Goal: Task Accomplishment & Management: Use online tool/utility

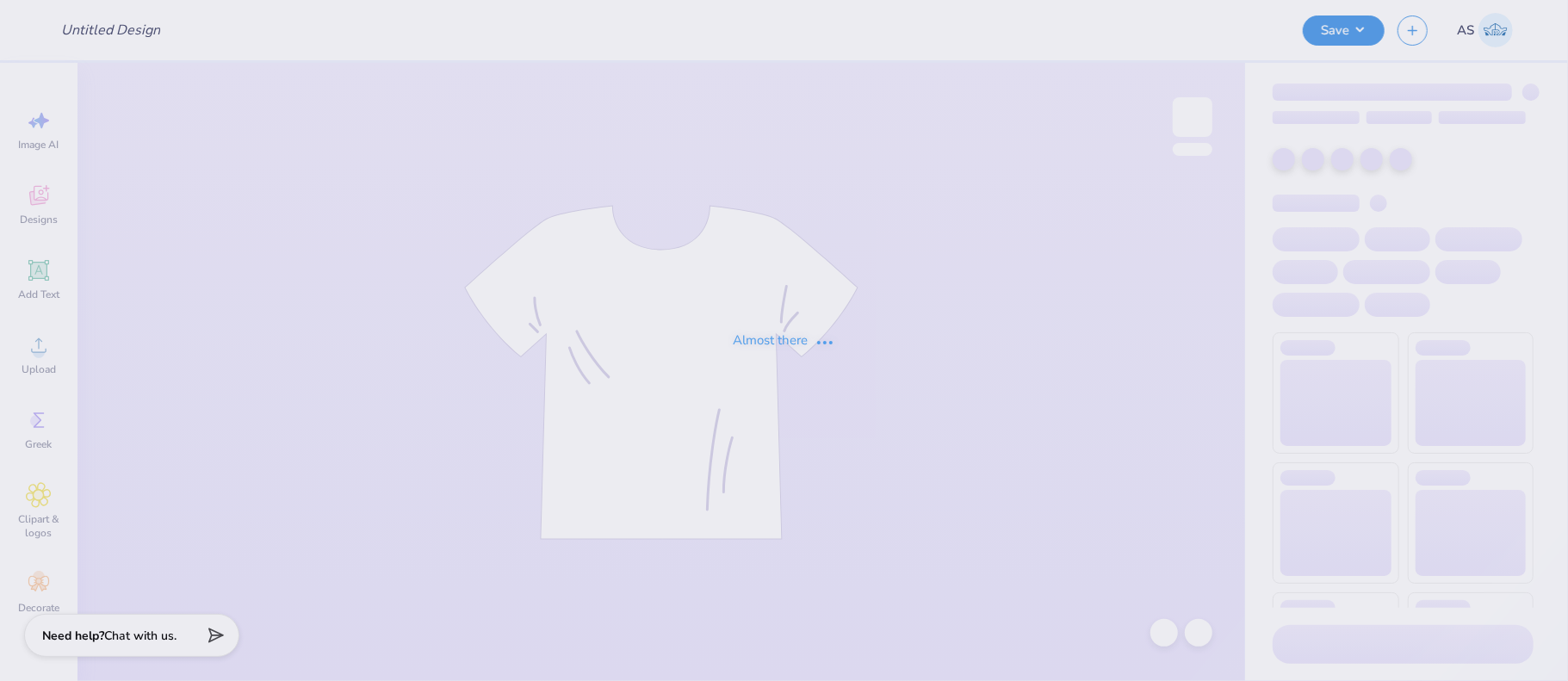
type input "VSA 25-26"
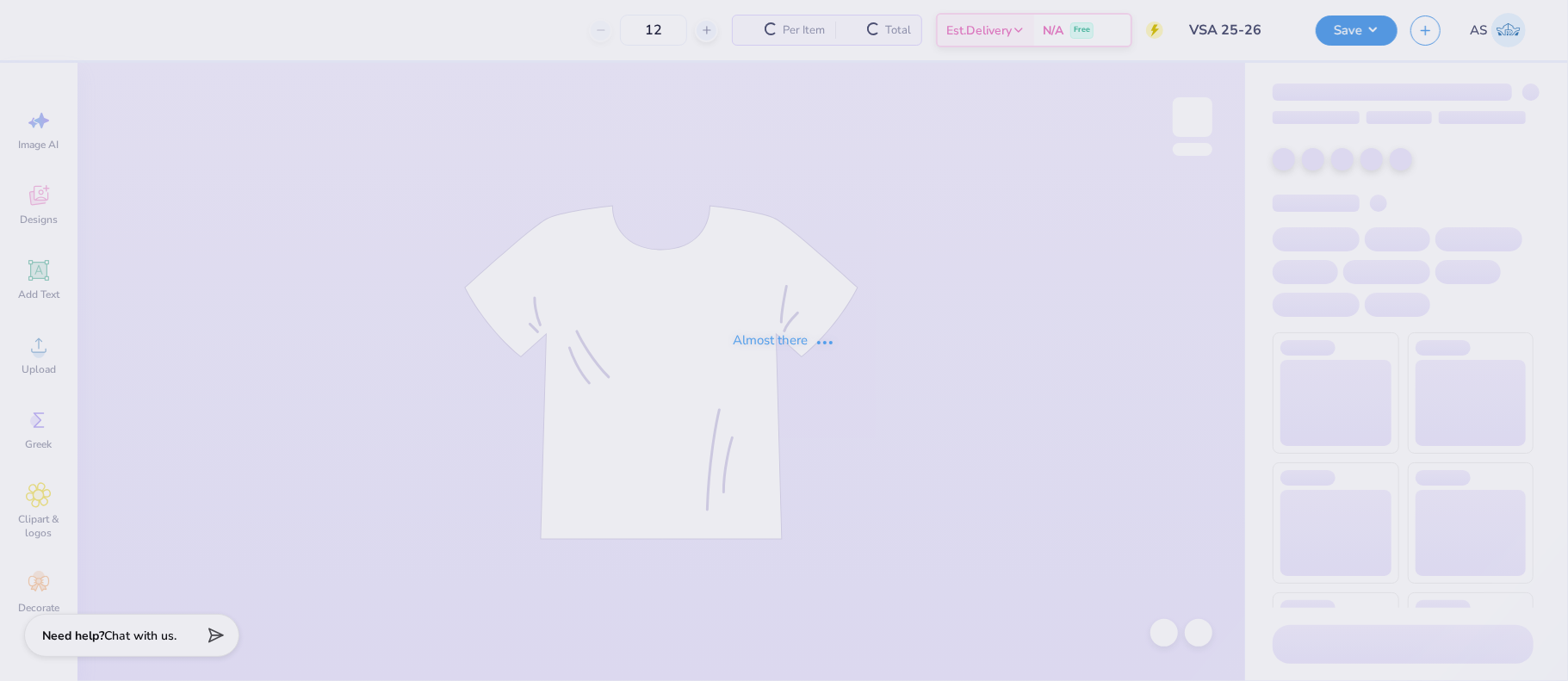
type input "100"
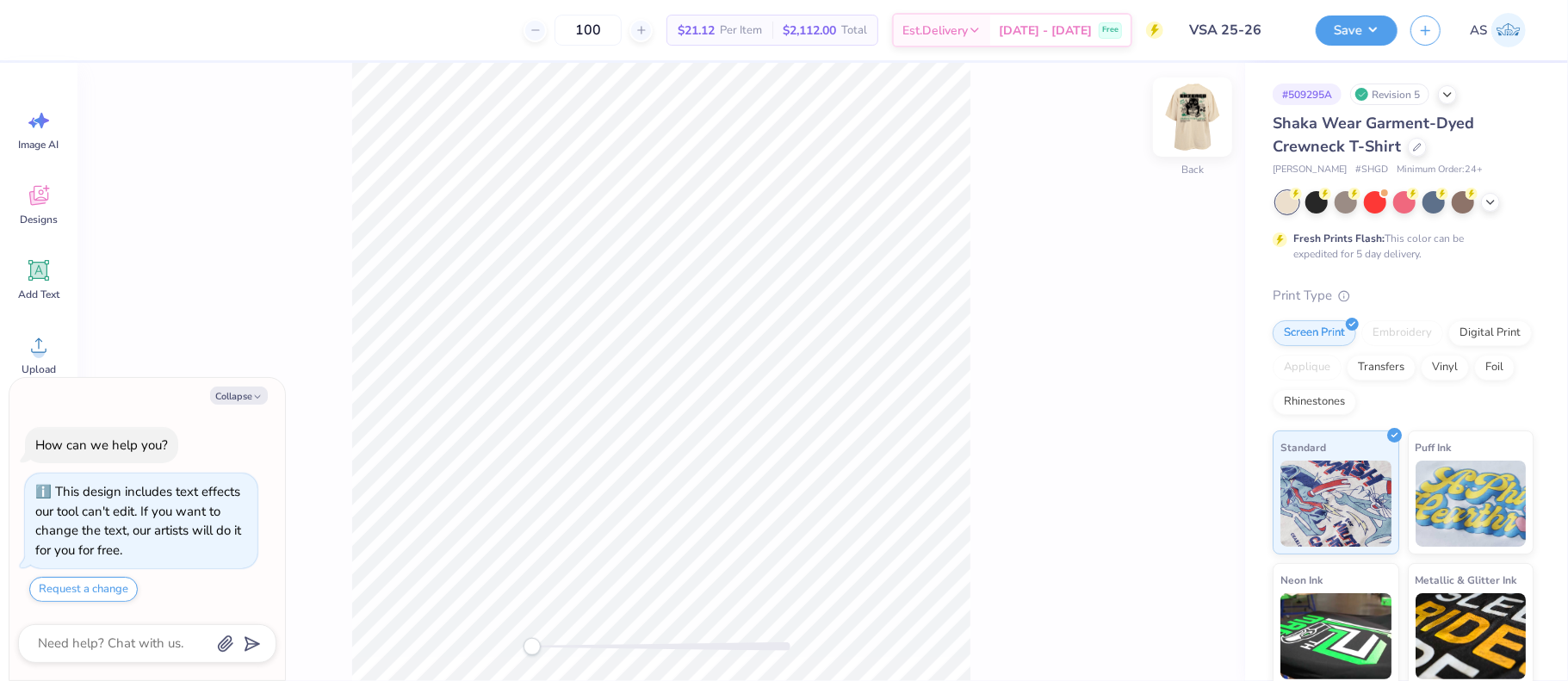
click at [1190, 129] on img at bounding box center [1192, 117] width 69 height 69
click at [245, 402] on button "Collapse" at bounding box center [239, 396] width 58 height 18
type textarea "x"
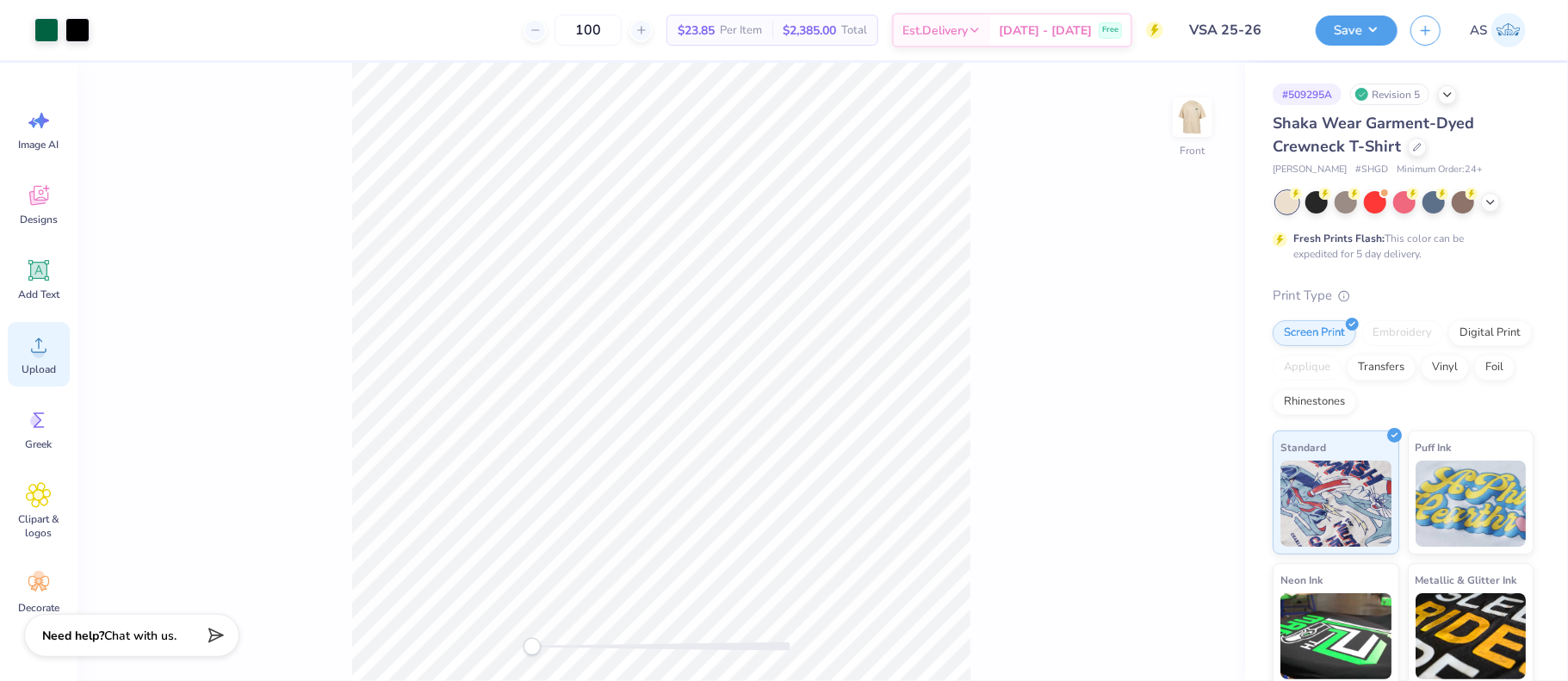
click at [33, 347] on icon at bounding box center [39, 345] width 26 height 26
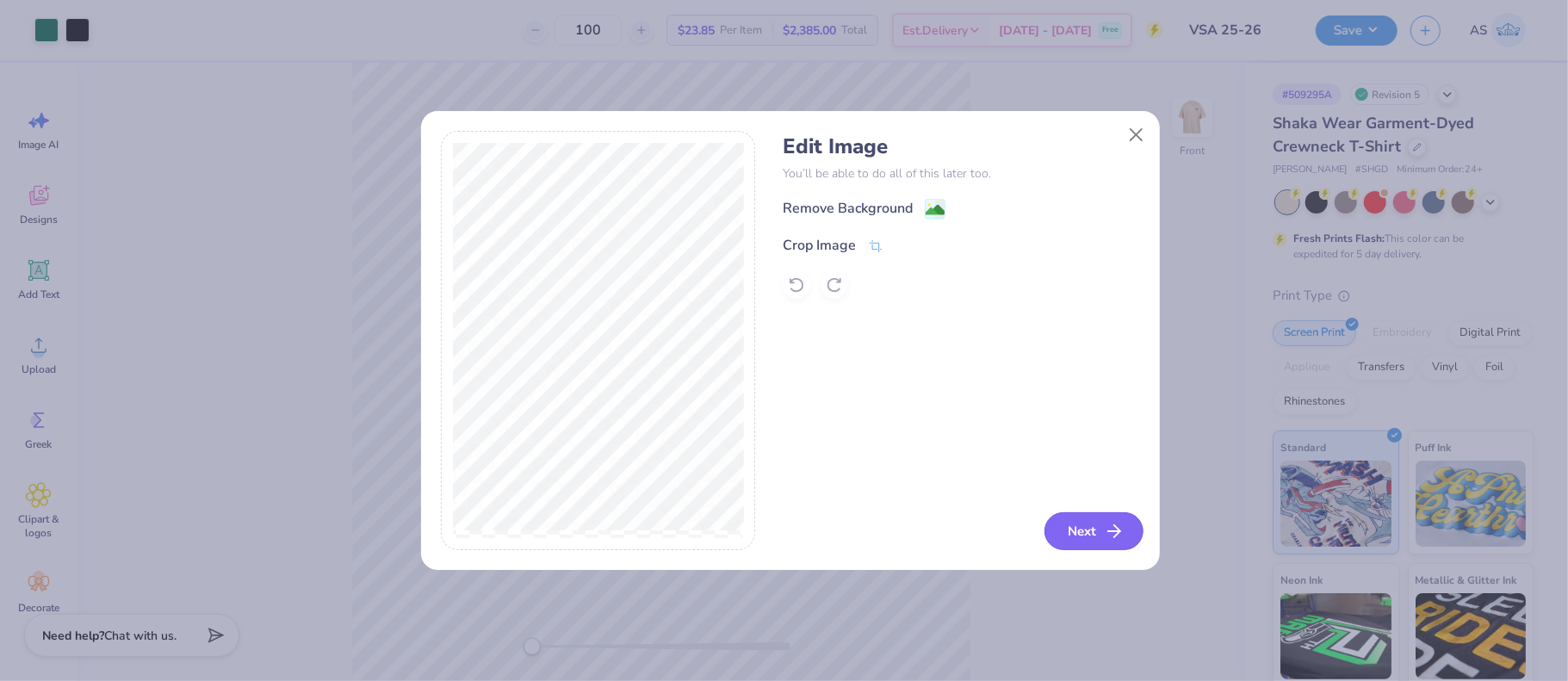
click at [1106, 533] on icon "button" at bounding box center [1113, 531] width 21 height 21
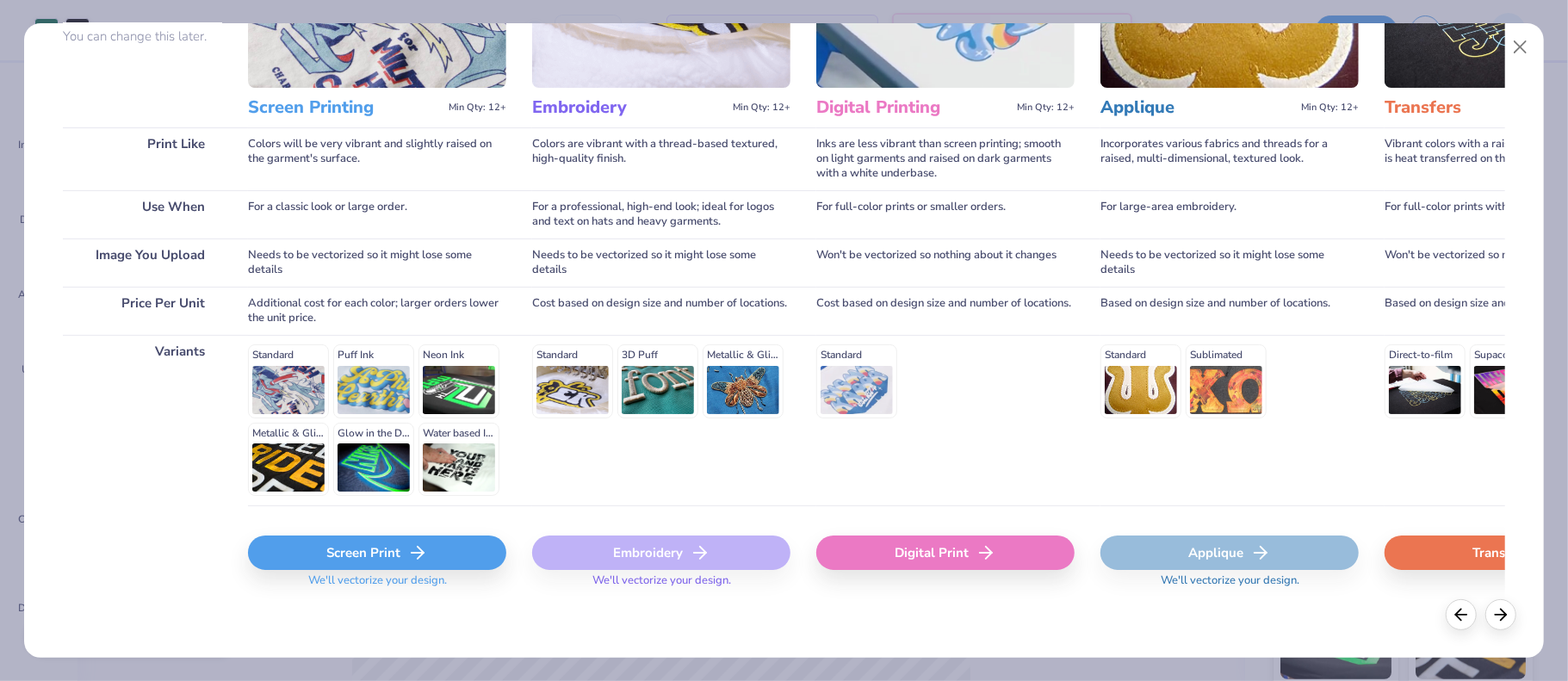
scroll to position [176, 0]
click at [362, 551] on div "Screen Print" at bounding box center [377, 551] width 258 height 35
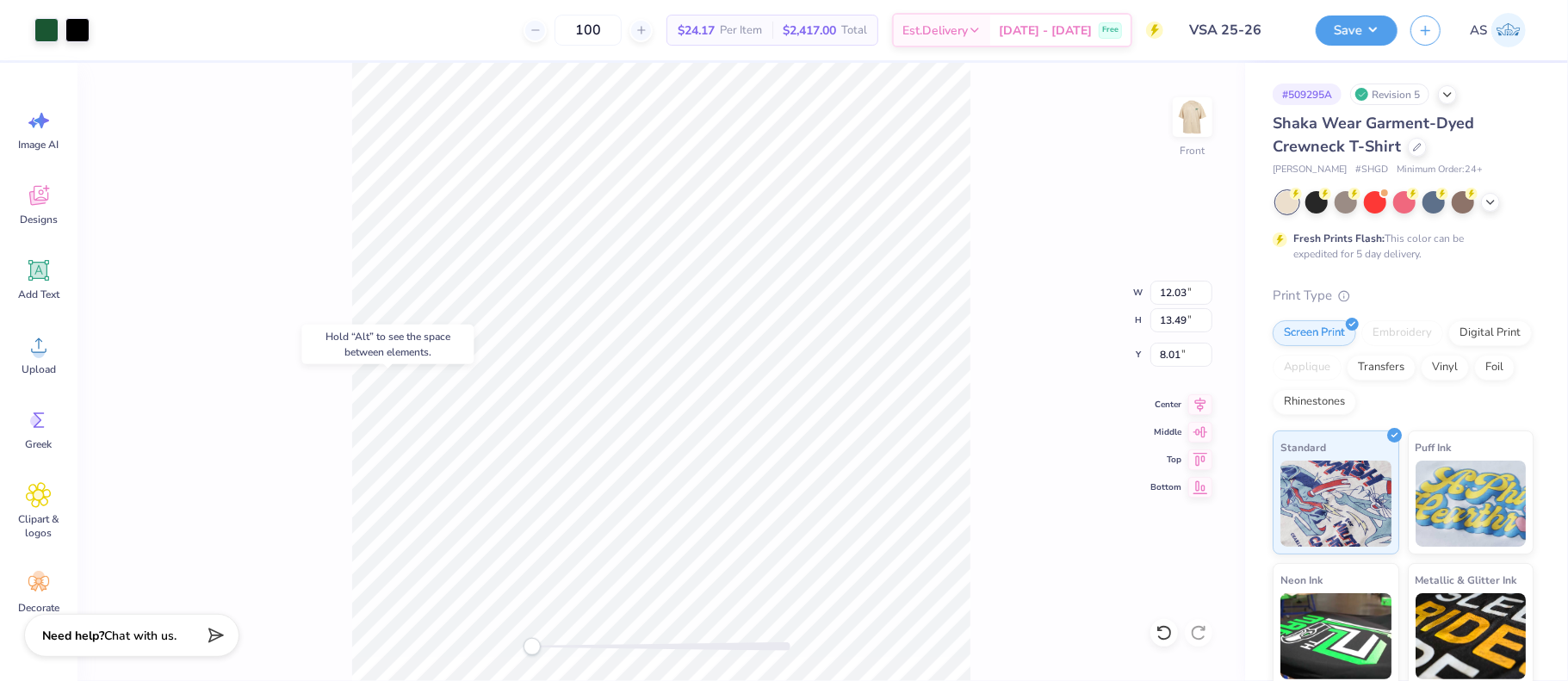
type input "12.50"
type input "14.27"
type input "3.00"
drag, startPoint x: 1160, startPoint y: 290, endPoint x: 1185, endPoint y: 289, distance: 25.0
click at [1185, 289] on input "12.03" at bounding box center [1181, 293] width 62 height 24
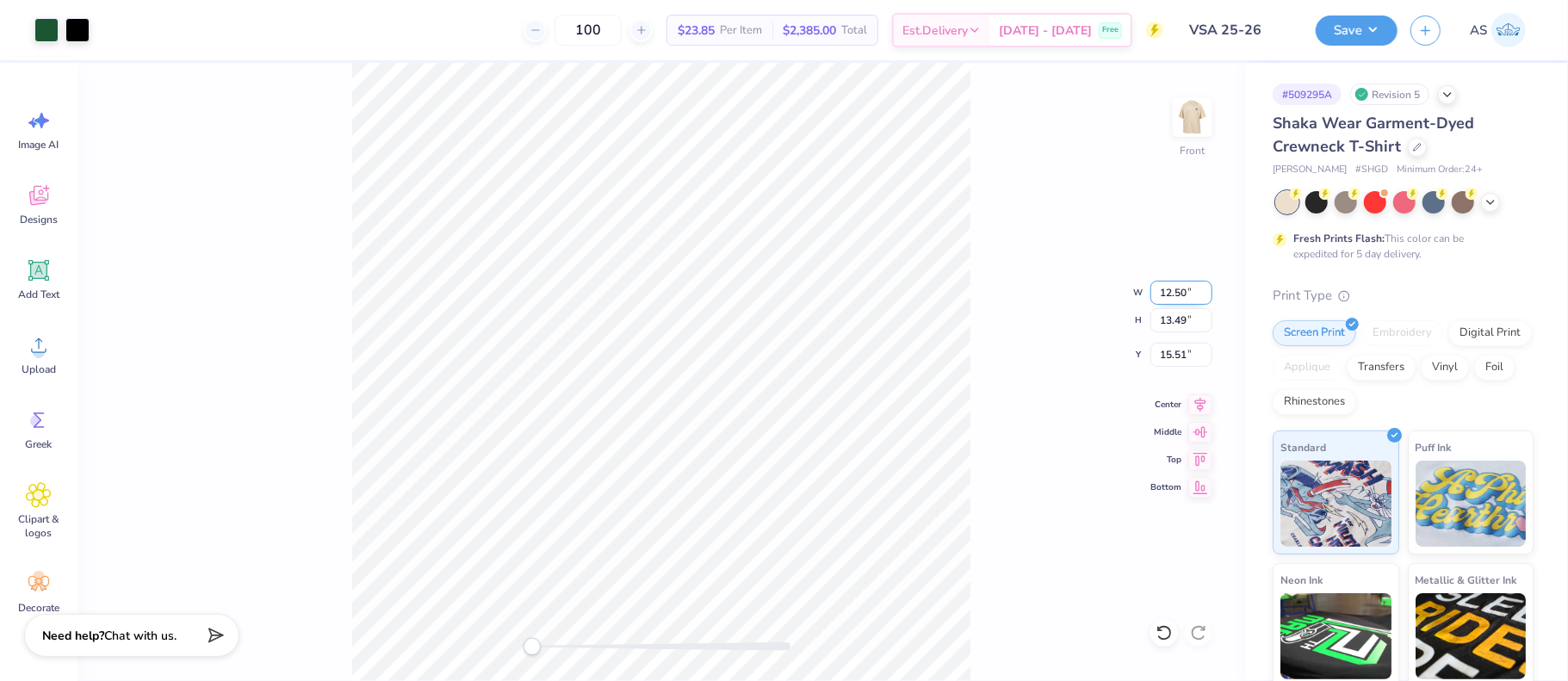
type input "12.50"
type input "14.02"
drag, startPoint x: 1180, startPoint y: 357, endPoint x: 1159, endPoint y: 355, distance: 21.1
click at [1160, 357] on input "2.73" at bounding box center [1181, 355] width 62 height 24
type input "4"
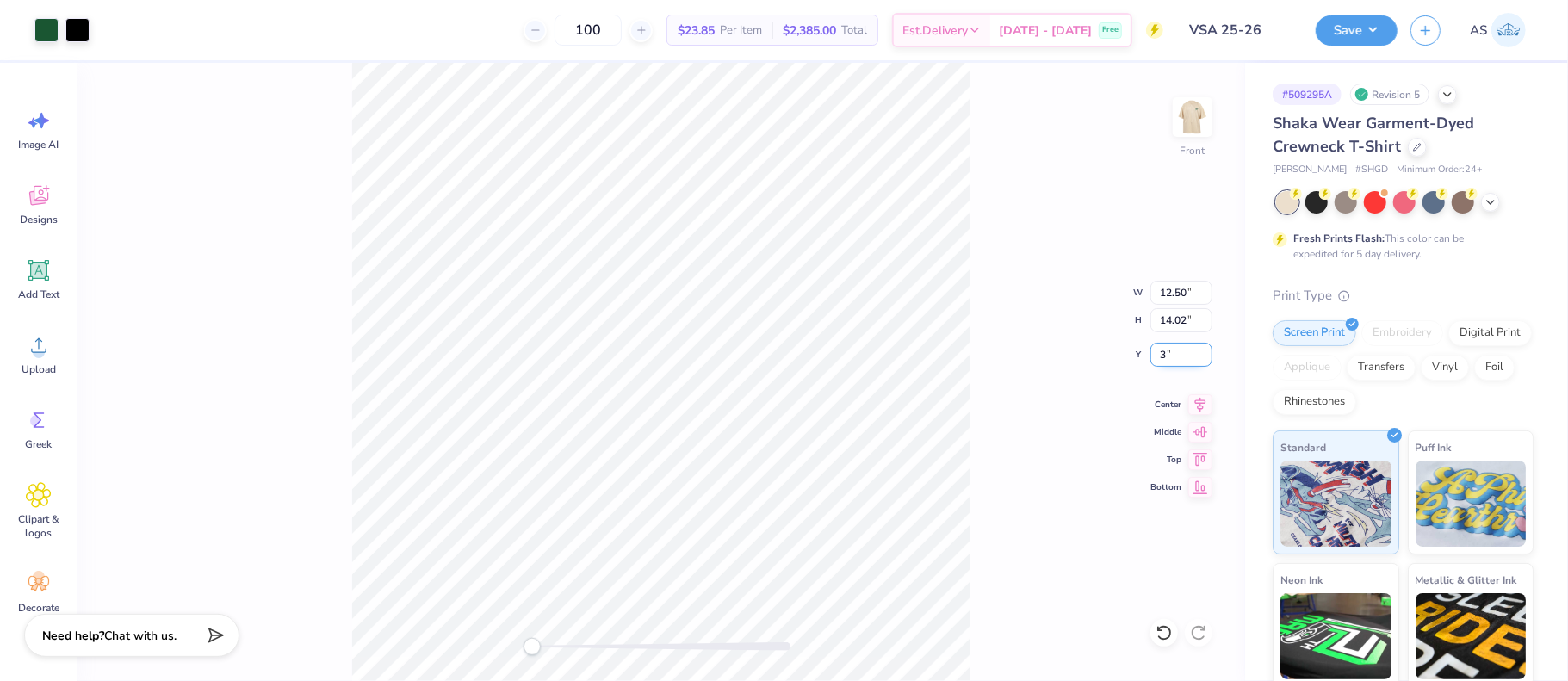
type input "3"
click at [1199, 399] on icon at bounding box center [1200, 402] width 24 height 21
click at [1187, 114] on img at bounding box center [1192, 117] width 69 height 69
click at [1181, 116] on img at bounding box center [1192, 117] width 69 height 69
type input "3.14"
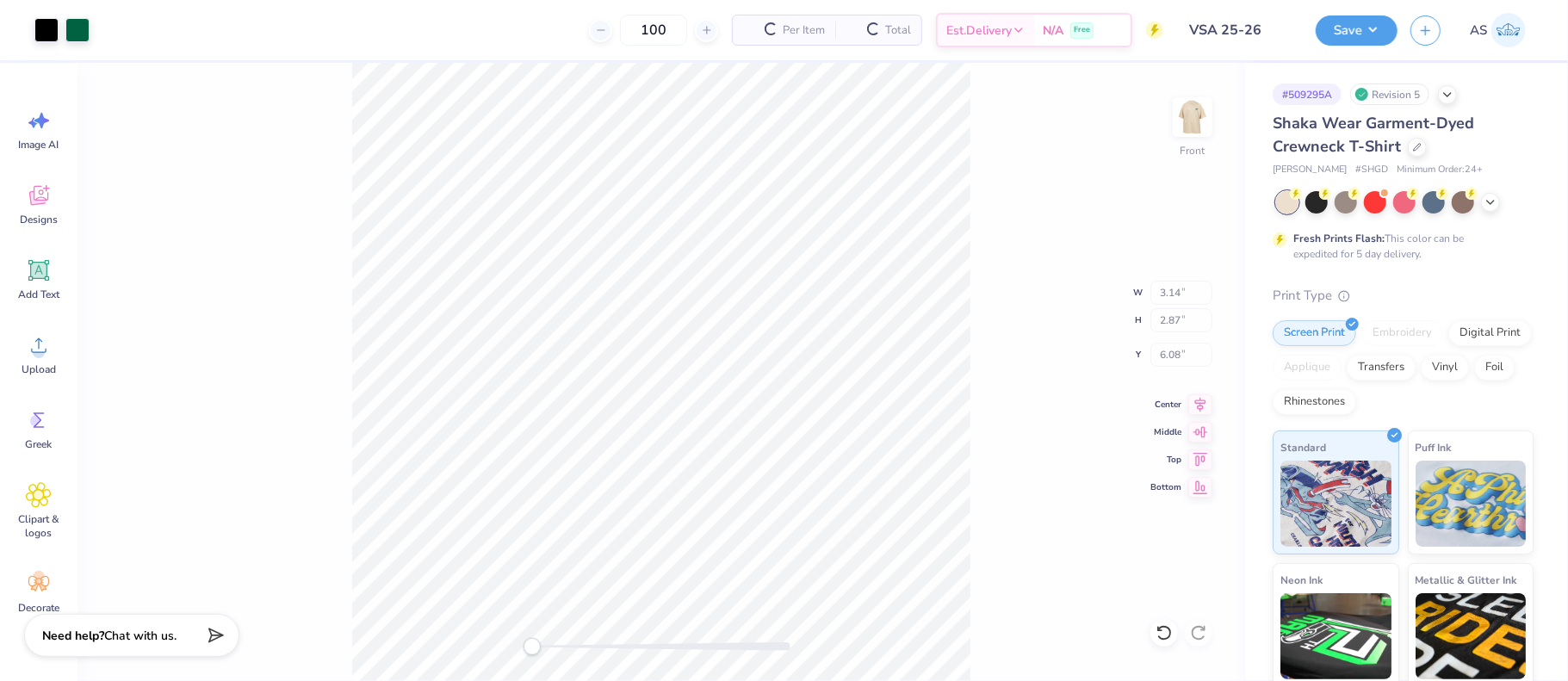
type input "2.87"
type input "6.08"
type input "12.50"
type input "14.02"
type input "3.00"
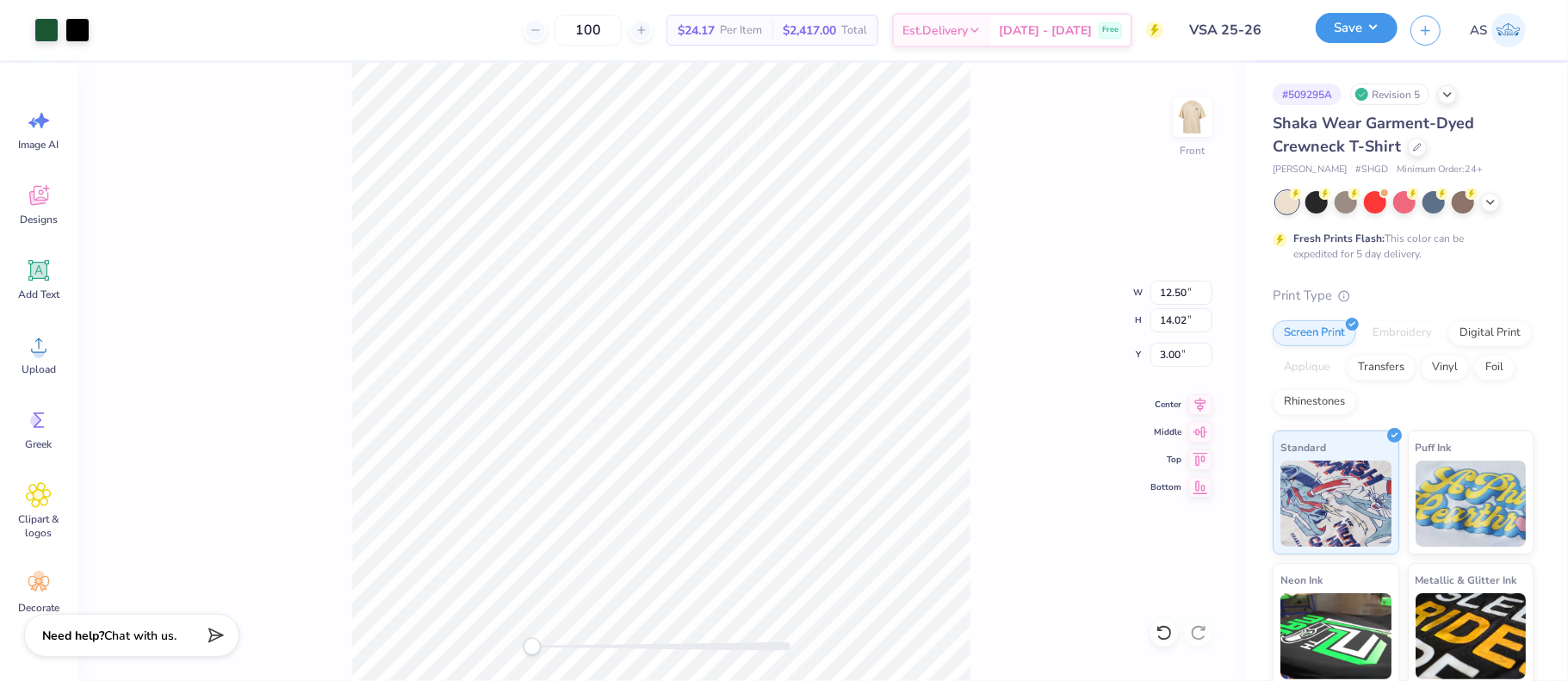
click at [1381, 30] on button "Save" at bounding box center [1357, 28] width 82 height 30
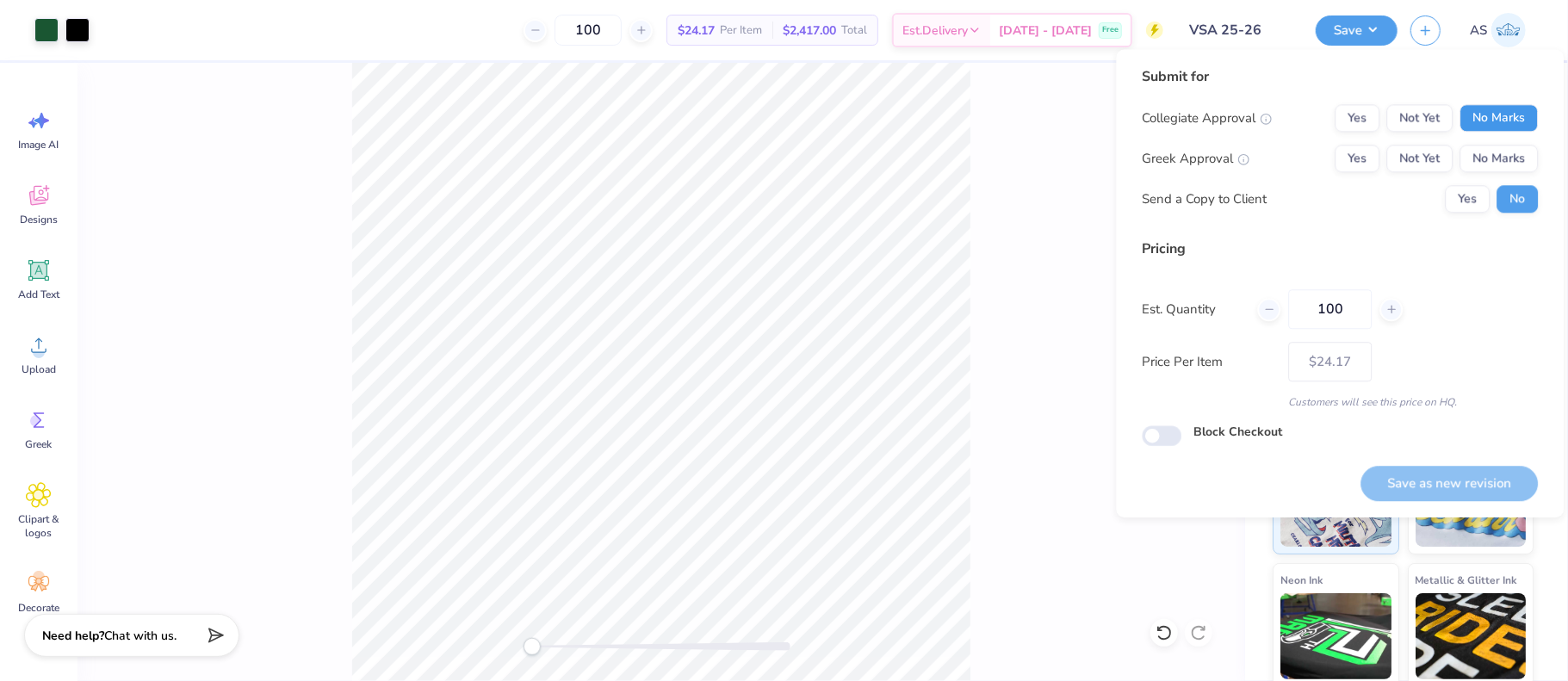
click at [1515, 118] on button "No Marks" at bounding box center [1498, 119] width 79 height 28
click at [1352, 127] on button "Yes" at bounding box center [1357, 119] width 45 height 28
click at [1518, 160] on button "No Marks" at bounding box center [1498, 159] width 79 height 28
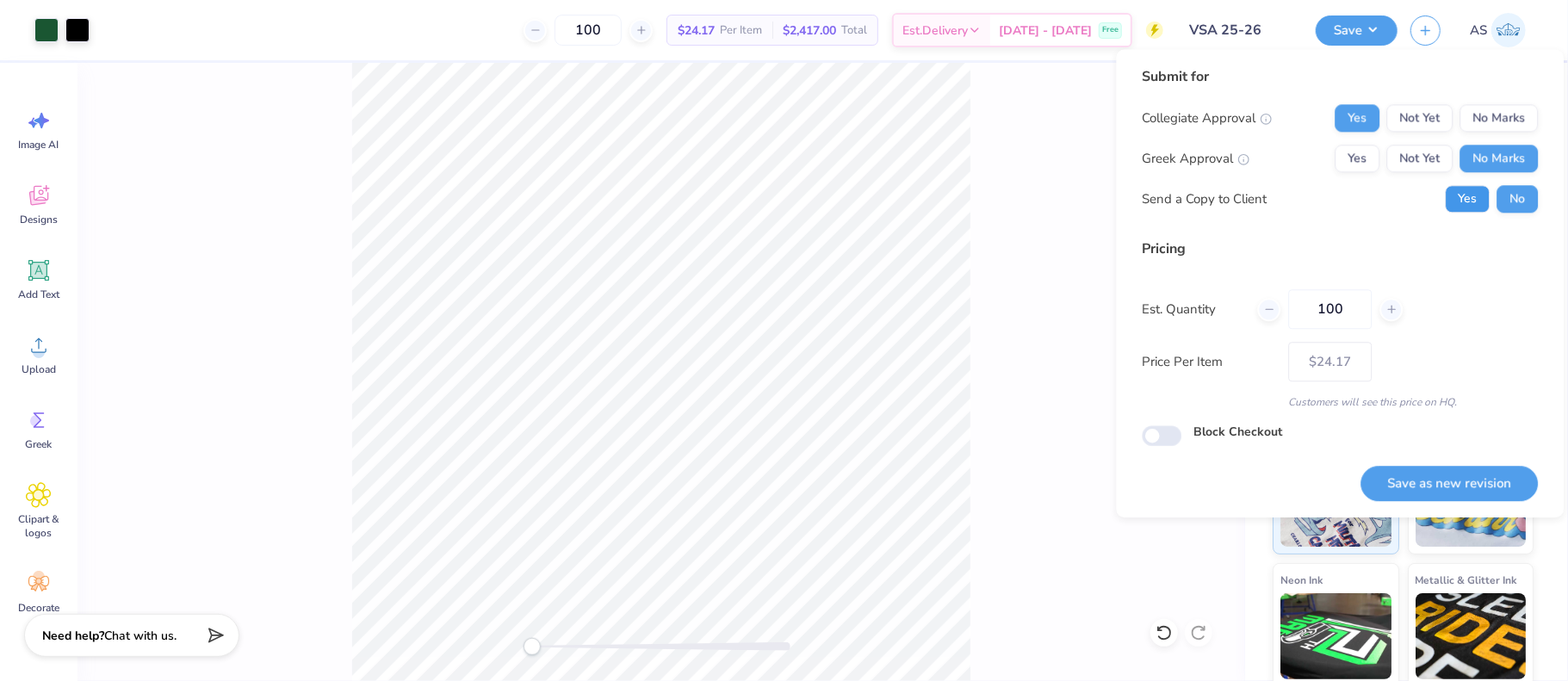
click at [1461, 200] on button "Yes" at bounding box center [1466, 199] width 45 height 28
click at [1454, 476] on button "Save as new revision" at bounding box center [1449, 483] width 177 height 35
type input "$24.17"
